Goal: Task Accomplishment & Management: Complete application form

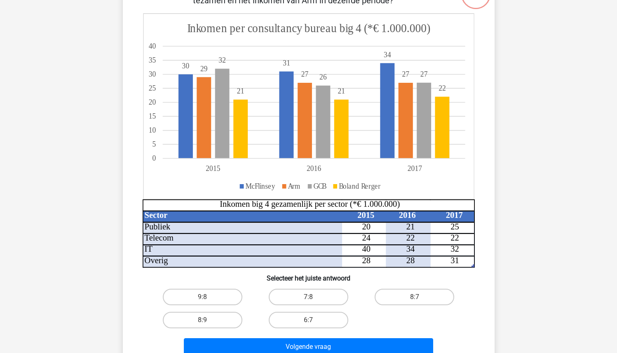
scroll to position [82, 0]
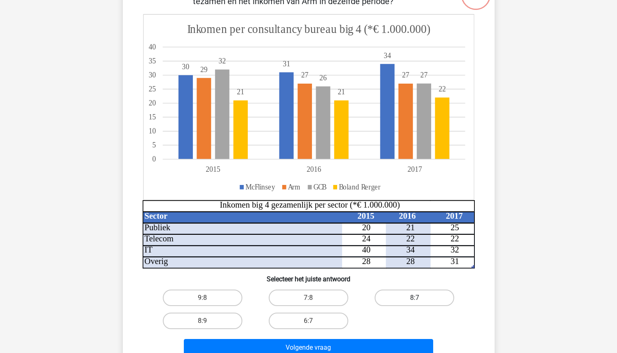
click at [413, 295] on label "8:7" at bounding box center [413, 298] width 79 height 16
click at [414, 298] on input "8:7" at bounding box center [416, 300] width 5 height 5
radio input "true"
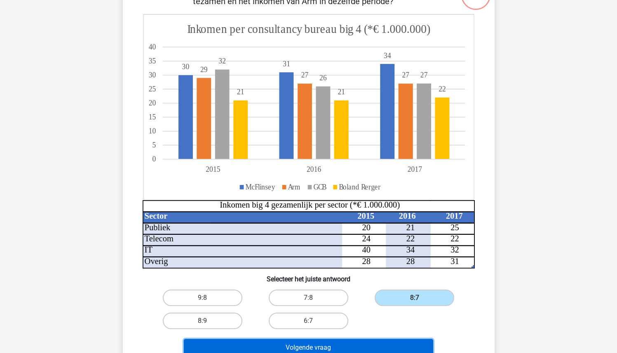
click at [384, 341] on button "Volgende vraag" at bounding box center [308, 347] width 249 height 17
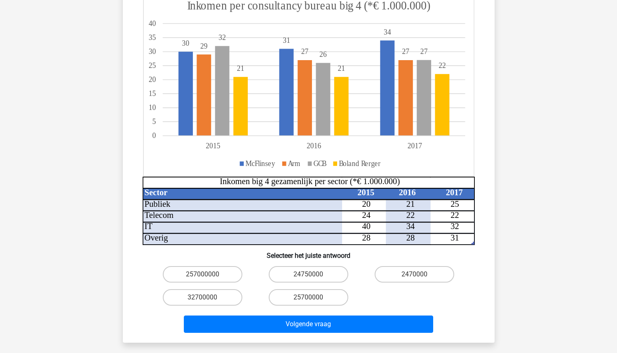
scroll to position [143, 0]
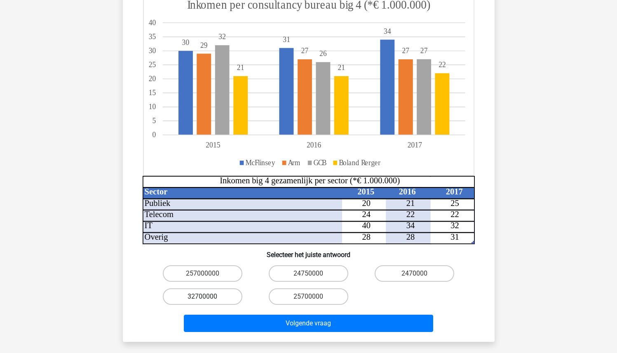
click at [227, 288] on label "32700000" at bounding box center [202, 296] width 79 height 16
click at [208, 297] on input "32700000" at bounding box center [204, 299] width 5 height 5
radio input "true"
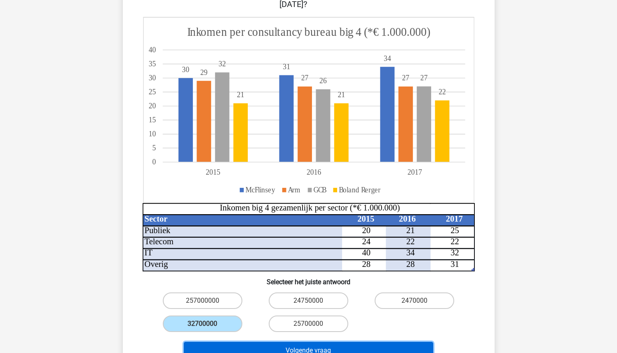
click at [292, 342] on button "Volgende vraag" at bounding box center [308, 350] width 249 height 17
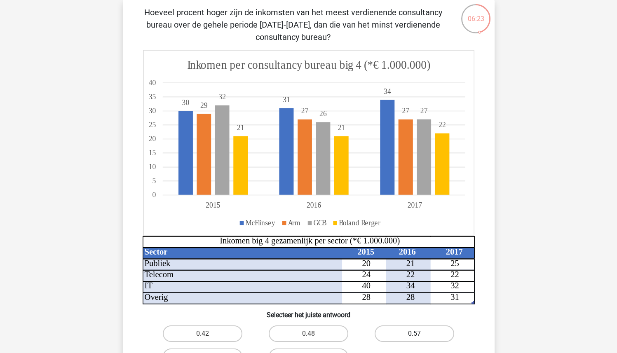
scroll to position [54, 0]
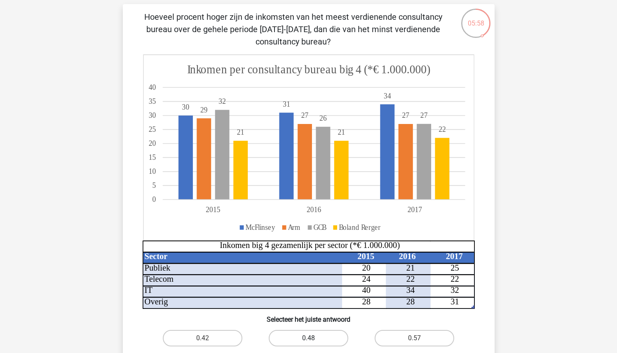
click at [319, 334] on label "0.48" at bounding box center [308, 338] width 79 height 16
click at [313, 338] on input "0.48" at bounding box center [310, 340] width 5 height 5
radio input "true"
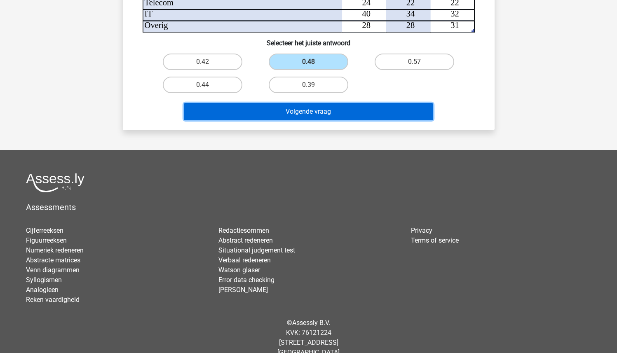
click at [301, 115] on button "Volgende vraag" at bounding box center [308, 111] width 249 height 17
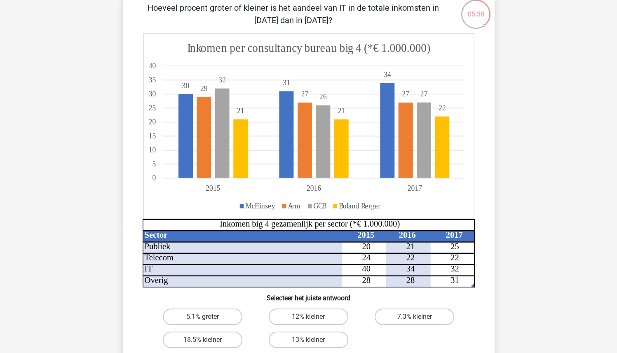
scroll to position [59, 0]
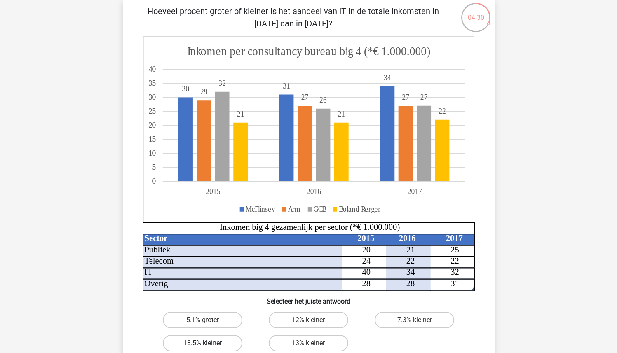
click at [224, 342] on label "18.5% kleiner" at bounding box center [202, 343] width 79 height 16
click at [208, 343] on input "18.5% kleiner" at bounding box center [204, 345] width 5 height 5
radio input "true"
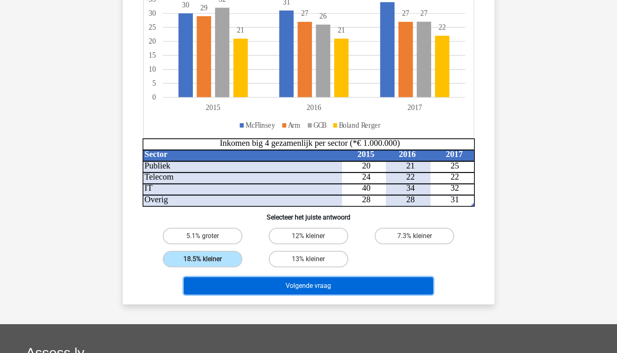
click at [327, 283] on button "Volgende vraag" at bounding box center [308, 285] width 249 height 17
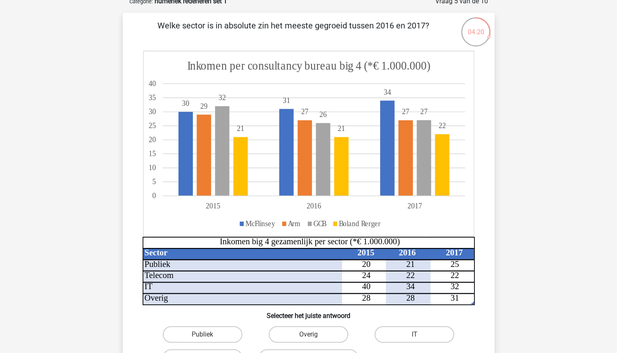
scroll to position [101, 0]
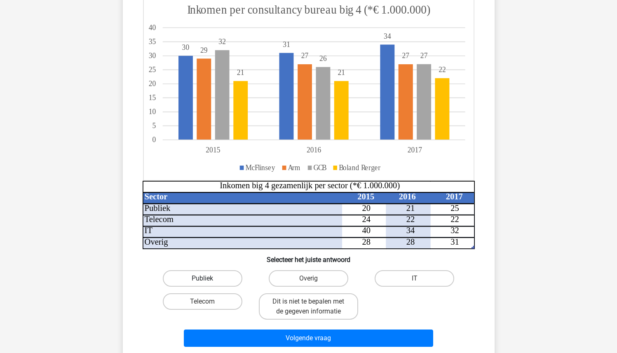
click at [220, 280] on label "Publiek" at bounding box center [202, 278] width 79 height 16
click at [208, 280] on input "Publiek" at bounding box center [204, 280] width 5 height 5
radio input "true"
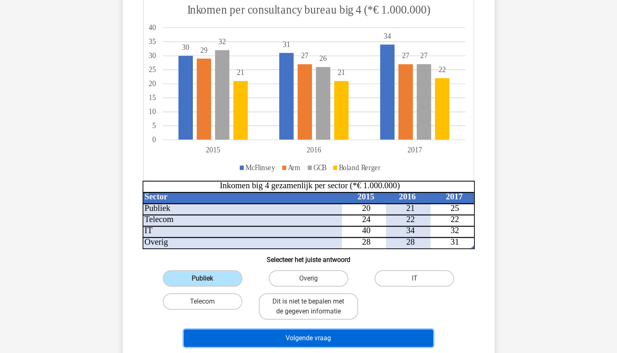
click at [368, 336] on button "Volgende vraag" at bounding box center [308, 338] width 249 height 17
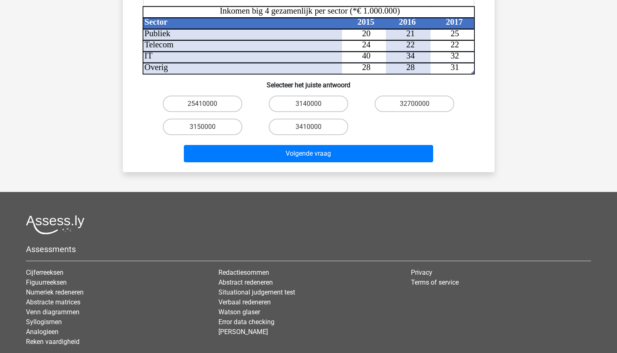
scroll to position [312, 0]
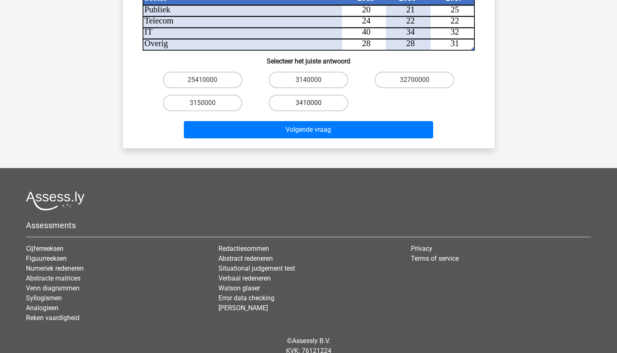
click at [318, 96] on label "3410000" at bounding box center [308, 103] width 79 height 16
click at [313, 103] on input "3410000" at bounding box center [310, 105] width 5 height 5
radio input "true"
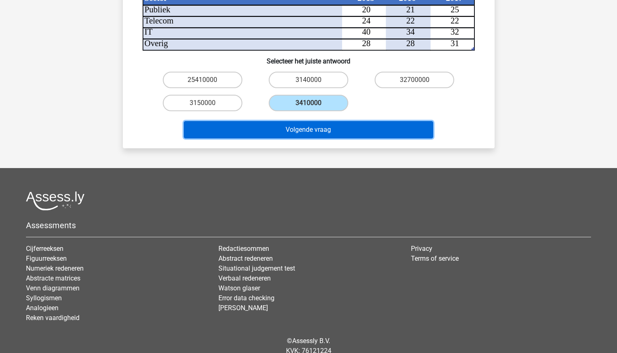
click at [328, 126] on button "Volgende vraag" at bounding box center [308, 129] width 249 height 17
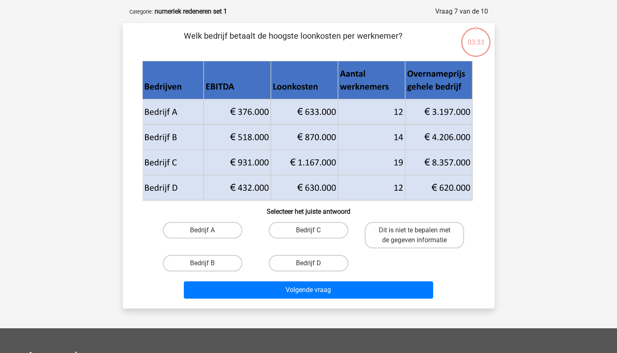
scroll to position [0, 0]
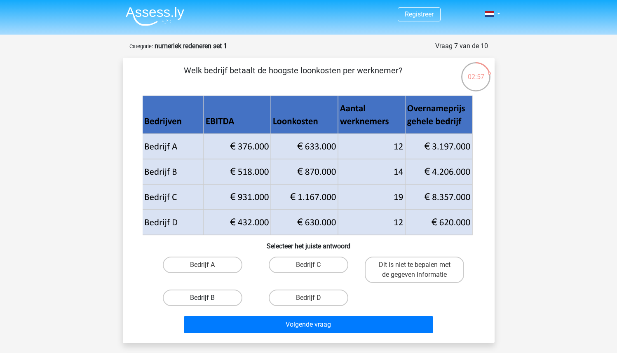
click at [223, 295] on label "Bedrijf B" at bounding box center [202, 298] width 79 height 16
click at [208, 298] on input "Bedrijf B" at bounding box center [204, 300] width 5 height 5
radio input "true"
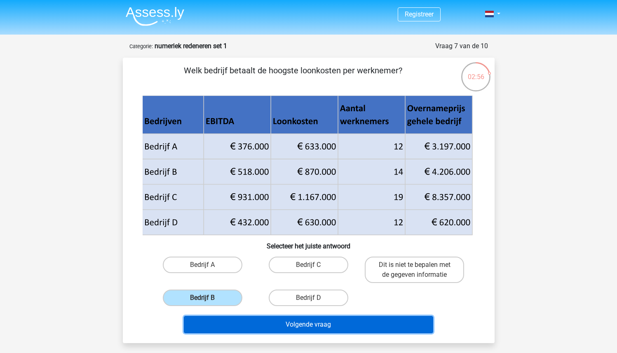
click at [265, 318] on button "Volgende vraag" at bounding box center [308, 324] width 249 height 17
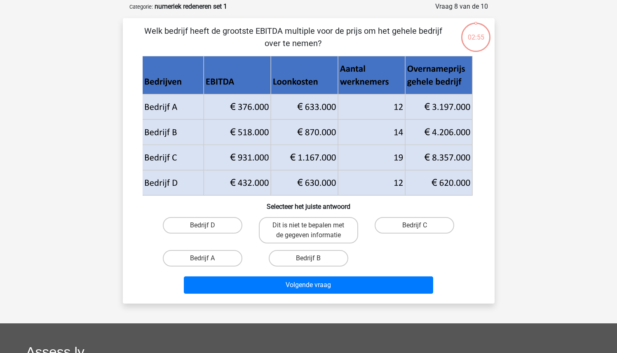
scroll to position [41, 0]
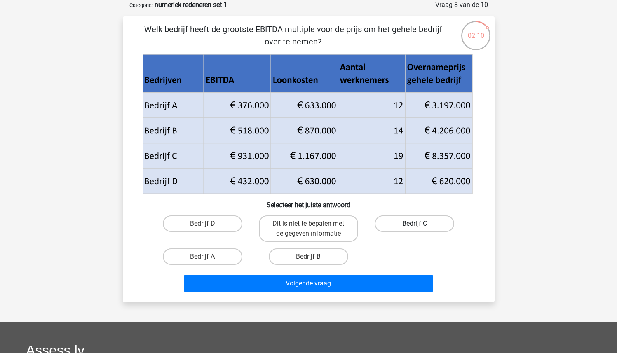
click at [410, 225] on label "Bedrijf C" at bounding box center [413, 223] width 79 height 16
click at [414, 225] on input "Bedrijf C" at bounding box center [416, 226] width 5 height 5
radio input "true"
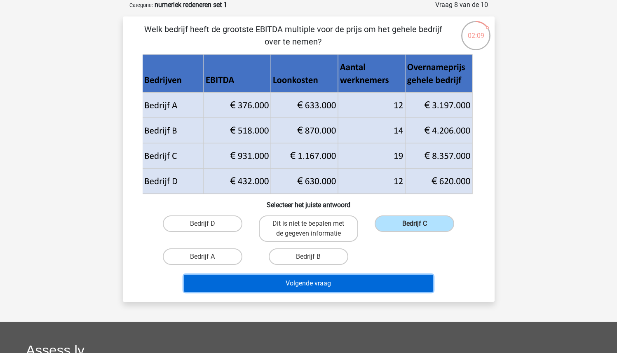
click at [390, 284] on button "Volgende vraag" at bounding box center [308, 283] width 249 height 17
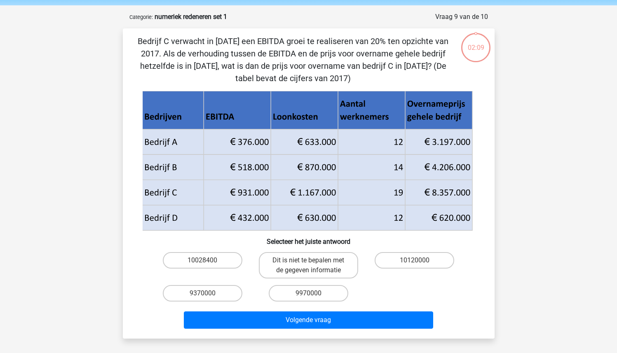
scroll to position [22, 0]
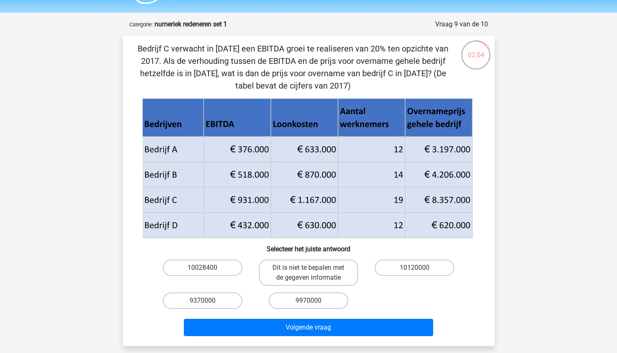
drag, startPoint x: 225, startPoint y: 198, endPoint x: 259, endPoint y: 201, distance: 33.9
click at [259, 201] on icon at bounding box center [307, 212] width 330 height 51
click at [381, 271] on label "10120000" at bounding box center [413, 267] width 79 height 16
click at [414, 271] on input "10120000" at bounding box center [416, 270] width 5 height 5
radio input "true"
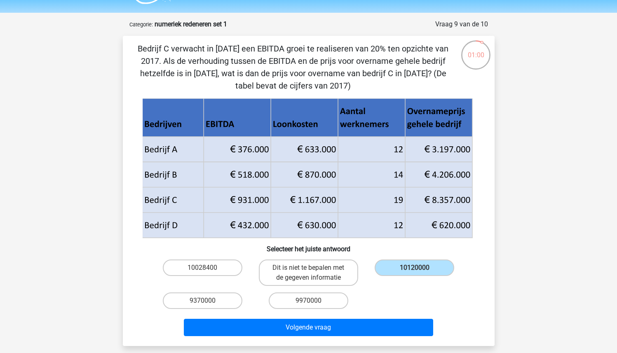
click at [373, 336] on div "Volgende vraag" at bounding box center [309, 329] width 318 height 21
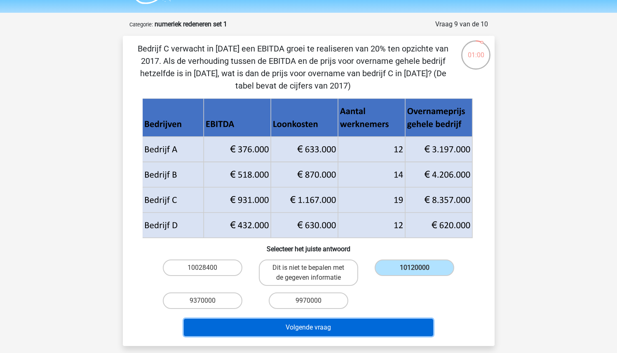
click at [372, 328] on button "Volgende vraag" at bounding box center [308, 327] width 249 height 17
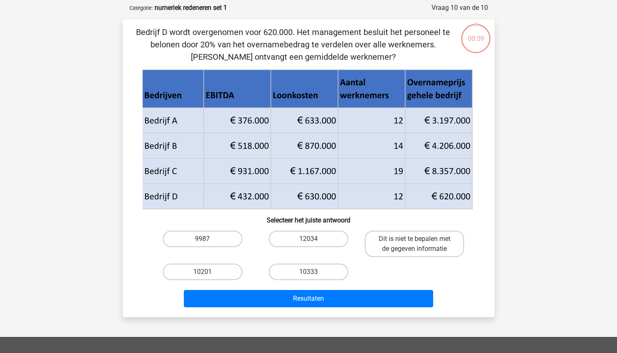
scroll to position [30, 0]
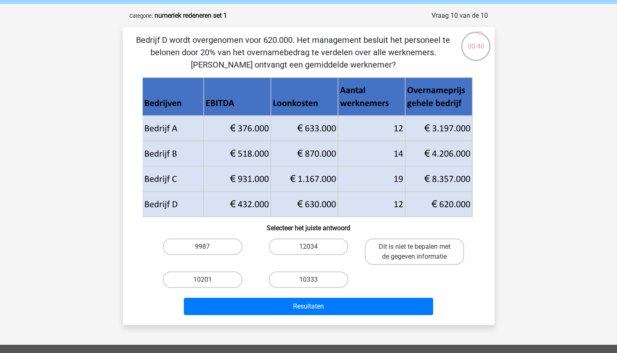
click at [322, 288] on div "10333" at bounding box center [308, 279] width 106 height 23
click at [322, 285] on label "10333" at bounding box center [308, 279] width 79 height 16
click at [313, 285] on input "10333" at bounding box center [310, 282] width 5 height 5
radio input "true"
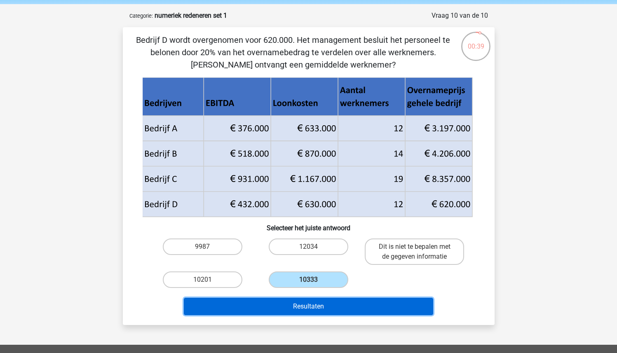
click at [313, 307] on button "Resultaten" at bounding box center [308, 306] width 249 height 17
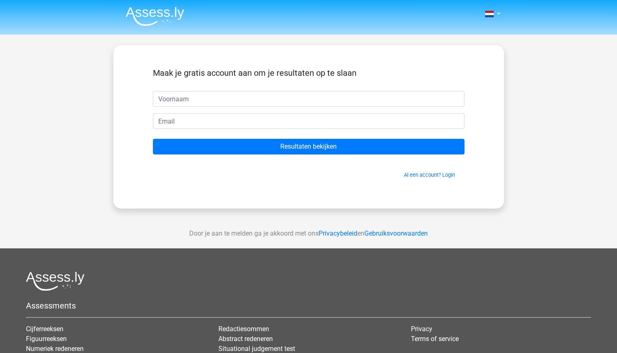
click at [231, 96] on input "text" at bounding box center [308, 99] width 311 height 16
type input "Thomas"
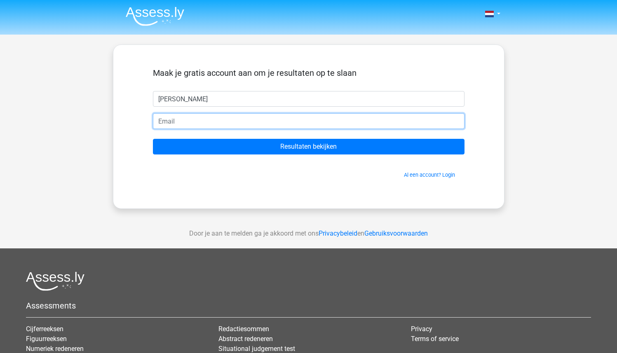
click at [238, 119] on input "email" at bounding box center [308, 121] width 311 height 16
type input "tbodlaender@gmail.com"
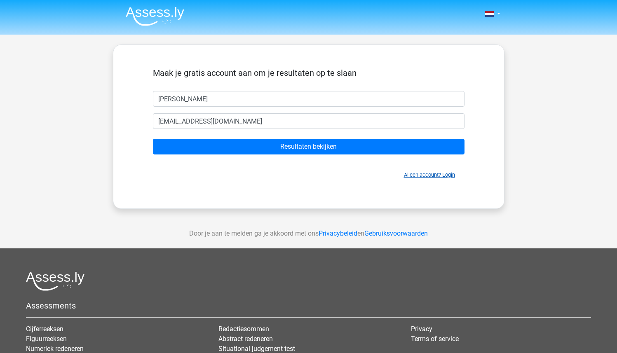
click at [427, 175] on link "Al een account? Login" at bounding box center [429, 175] width 51 height 6
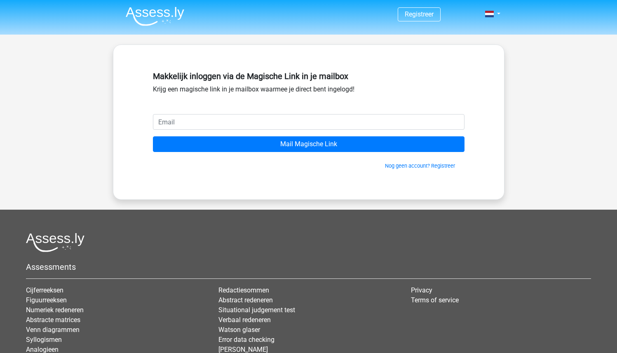
click at [214, 125] on input "email" at bounding box center [308, 122] width 311 height 16
drag, startPoint x: 214, startPoint y: 125, endPoint x: 220, endPoint y: 130, distance: 7.7
click at [215, 126] on input "email" at bounding box center [308, 122] width 311 height 16
type input "[EMAIL_ADDRESS][DOMAIN_NAME]"
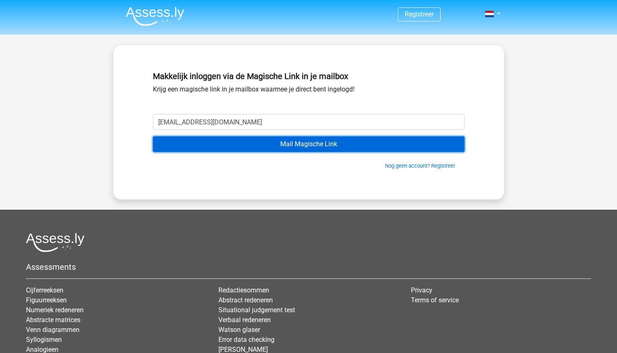
click at [276, 140] on input "Mail Magische Link" at bounding box center [308, 144] width 311 height 16
